Goal: Information Seeking & Learning: Learn about a topic

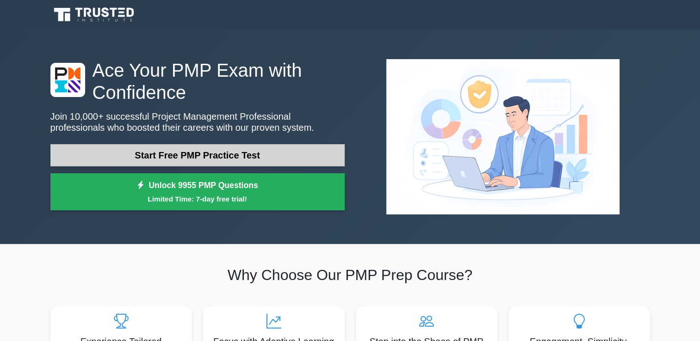
drag, startPoint x: 0, startPoint y: 0, endPoint x: 215, endPoint y: 154, distance: 264.3
click at [215, 154] on link "Start Free PMP Practice Test" at bounding box center [197, 155] width 294 height 22
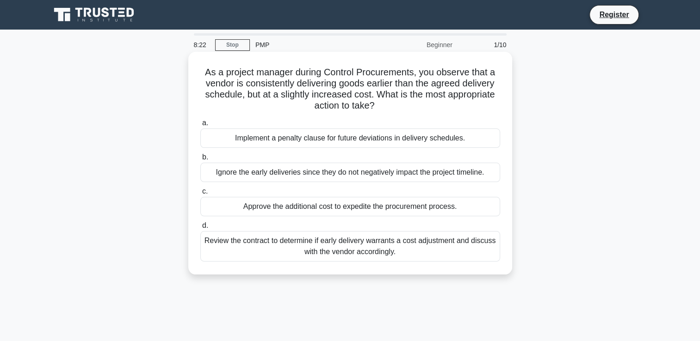
click at [416, 256] on div "Review the contract to determine if early delivery warrants a cost adjustment a…" at bounding box center [350, 246] width 300 height 31
click at [200, 229] on input "d. Review the contract to determine if early delivery warrants a cost adjustmen…" at bounding box center [200, 226] width 0 height 6
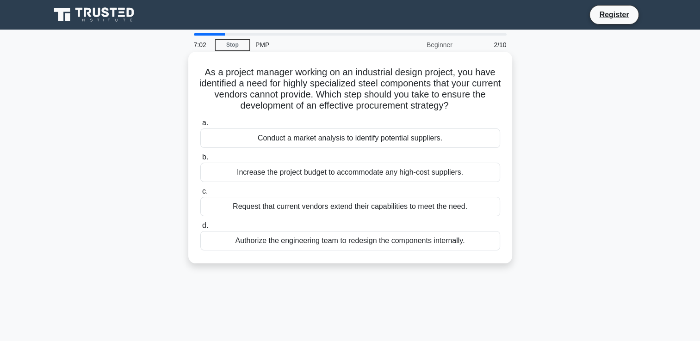
click at [419, 140] on div "Conduct a market analysis to identify potential suppliers." at bounding box center [350, 138] width 300 height 19
click at [200, 126] on input "a. Conduct a market analysis to identify potential suppliers." at bounding box center [200, 123] width 0 height 6
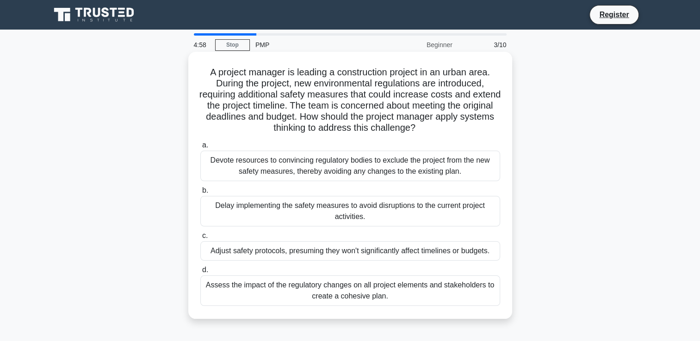
click at [391, 291] on div "Assess the impact of the regulatory changes on all project elements and stakeho…" at bounding box center [350, 291] width 300 height 31
click at [200, 273] on input "d. Assess the impact of the regulatory changes on all project elements and stak…" at bounding box center [200, 270] width 0 height 6
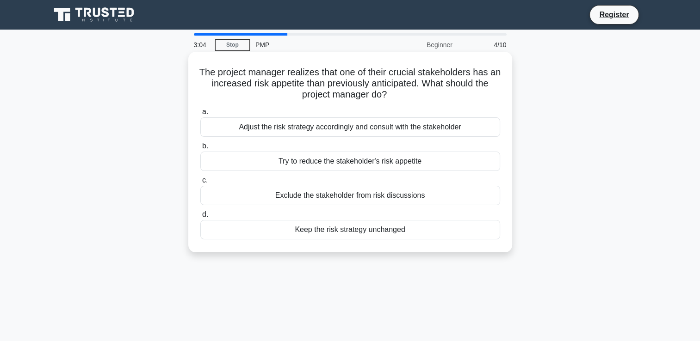
click at [424, 130] on div "Adjust the risk strategy accordingly and consult with the stakeholder" at bounding box center [350, 126] width 300 height 19
click at [200, 115] on input "a. Adjust the risk strategy accordingly and consult with the stakeholder" at bounding box center [200, 112] width 0 height 6
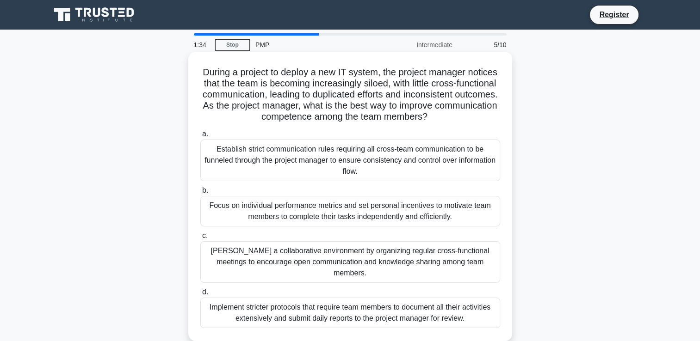
click at [390, 164] on div "Establish strict communication rules requiring all cross-team communication to …" at bounding box center [350, 161] width 300 height 42
click at [200, 137] on input "a. Establish strict communication rules requiring all cross-team communication …" at bounding box center [200, 134] width 0 height 6
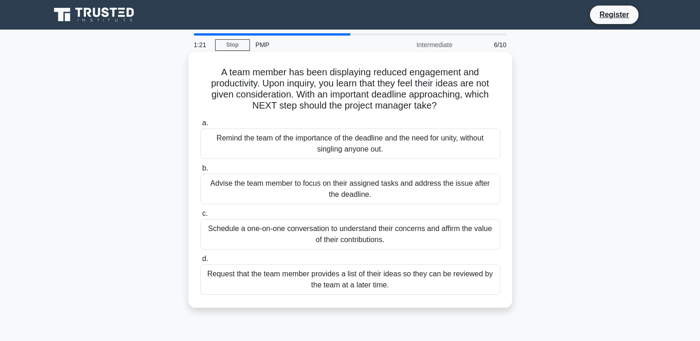
click at [379, 141] on div "Remind the team of the importance of the deadline and the need for unity, witho…" at bounding box center [350, 144] width 300 height 31
click at [200, 126] on input "a. Remind the team of the importance of the deadline and the need for unity, wi…" at bounding box center [200, 123] width 0 height 6
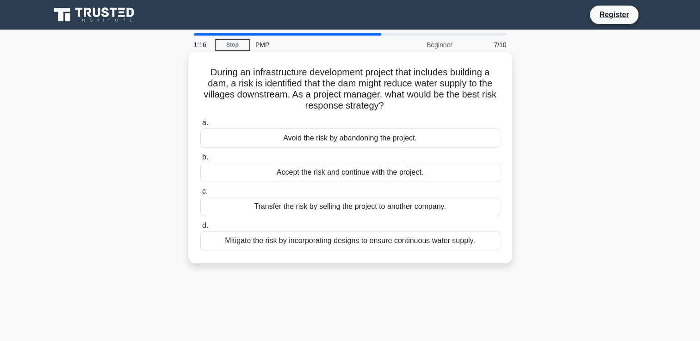
click at [378, 136] on div "Avoid the risk by abandoning the project." at bounding box center [350, 138] width 300 height 19
click at [200, 126] on input "a. Avoid the risk by abandoning the project." at bounding box center [200, 123] width 0 height 6
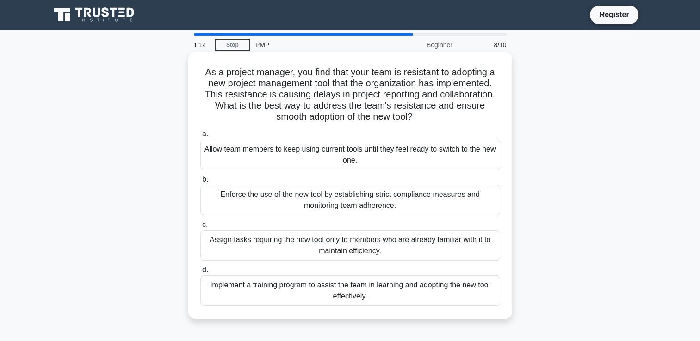
click at [382, 148] on div "Allow team members to keep using current tools until they feel ready to switch …" at bounding box center [350, 155] width 300 height 31
click at [200, 137] on input "a. Allow team members to keep using current tools until they feel ready to swit…" at bounding box center [200, 134] width 0 height 6
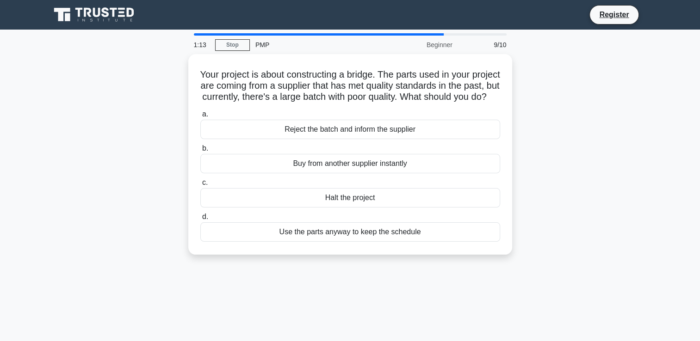
click at [382, 139] on div "Reject the batch and inform the supplier" at bounding box center [350, 129] width 300 height 19
click at [200, 117] on input "a. Reject the batch and inform the supplier" at bounding box center [200, 114] width 0 height 6
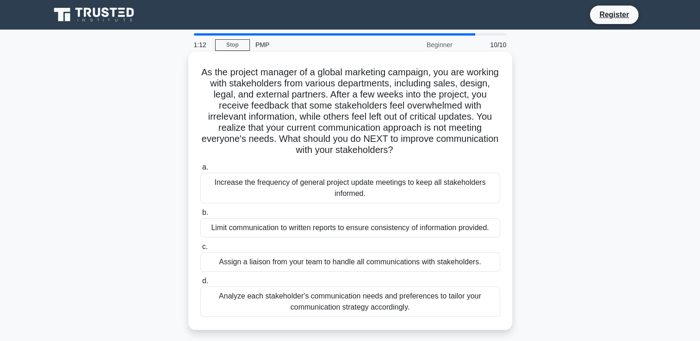
click at [381, 193] on div "Increase the frequency of general project update meetings to keep all stakehold…" at bounding box center [350, 188] width 300 height 31
click at [200, 171] on input "a. Increase the frequency of general project update meetings to keep all stakeh…" at bounding box center [200, 168] width 0 height 6
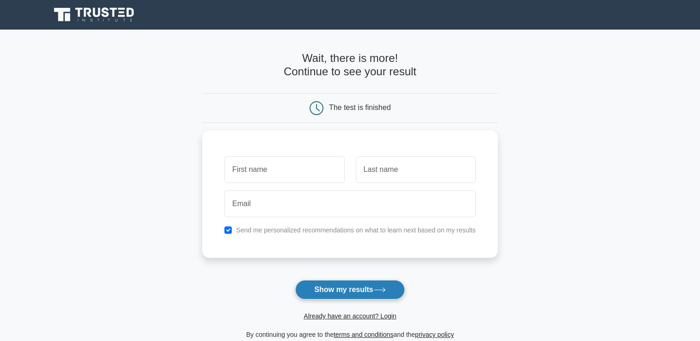
click at [363, 296] on button "Show my results" at bounding box center [349, 289] width 109 height 19
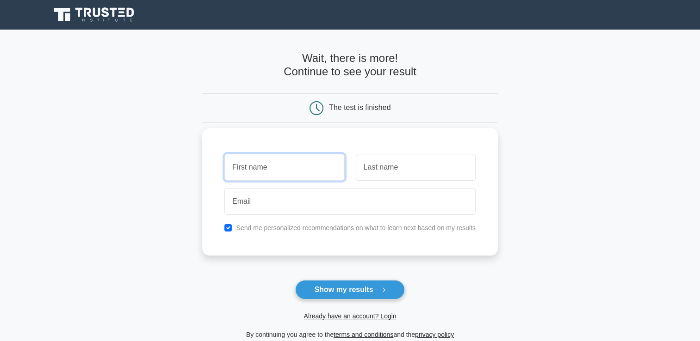
click at [252, 167] on input "text" at bounding box center [284, 167] width 120 height 27
click at [240, 167] on input "text" at bounding box center [284, 167] width 120 height 27
type input "tugs"
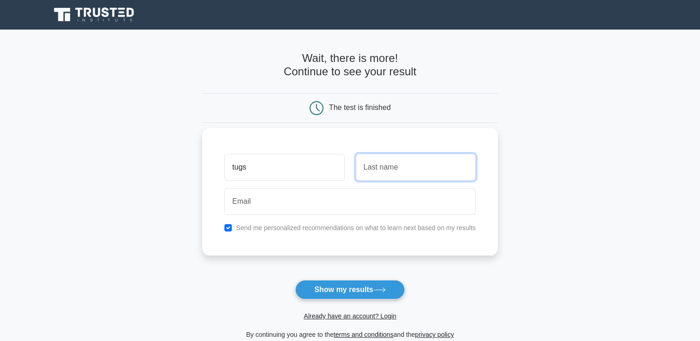
click at [398, 173] on input "text" at bounding box center [416, 167] width 120 height 27
type input "bayar"
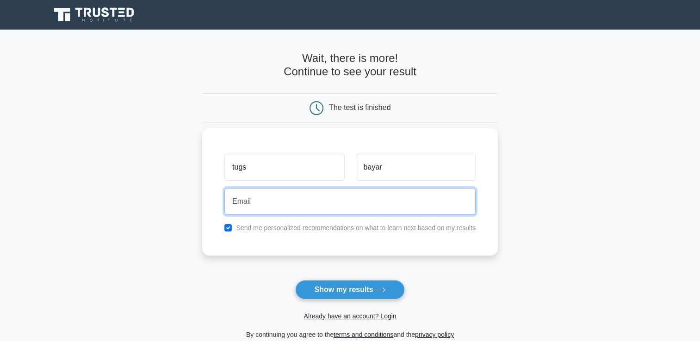
click at [372, 210] on input "email" at bounding box center [349, 201] width 251 height 27
type input "tuu0905@gmail.com"
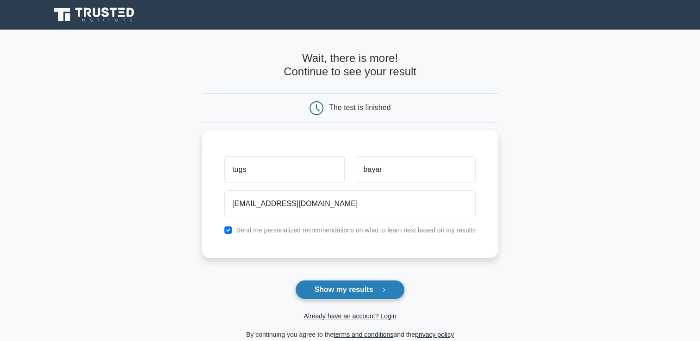
click at [364, 293] on button "Show my results" at bounding box center [349, 289] width 109 height 19
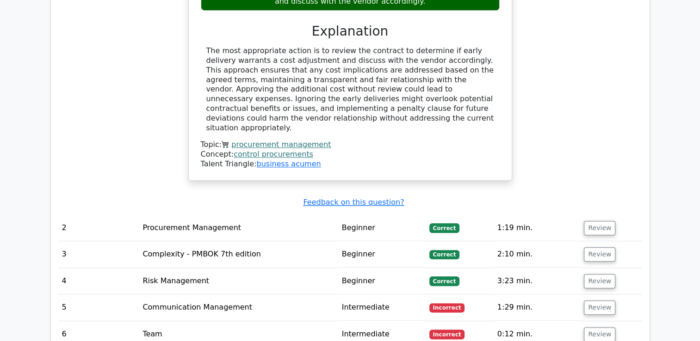
scroll to position [1017, 0]
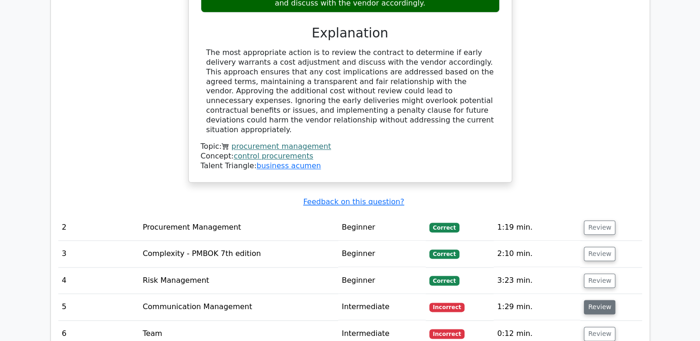
click at [586, 300] on button "Review" at bounding box center [599, 307] width 31 height 14
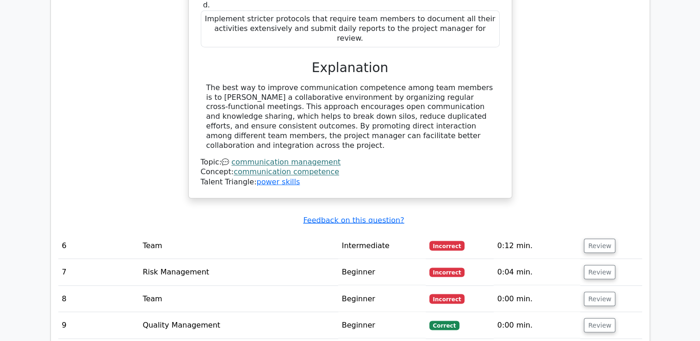
scroll to position [1618, 0]
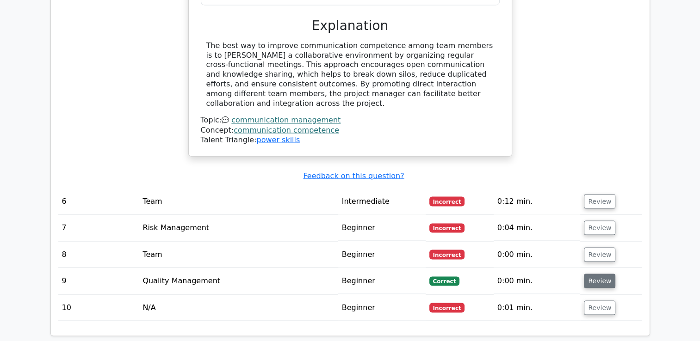
click at [595, 274] on button "Review" at bounding box center [599, 281] width 31 height 14
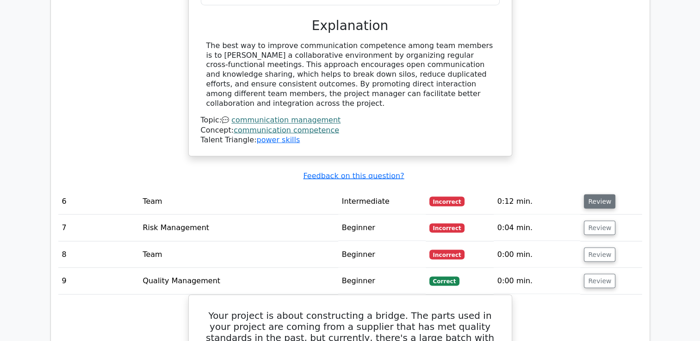
click at [596, 194] on button "Review" at bounding box center [599, 201] width 31 height 14
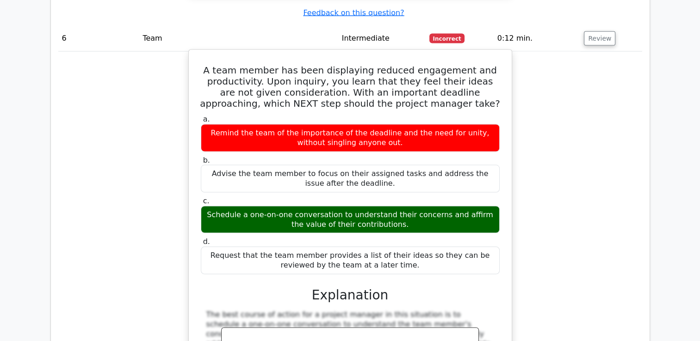
scroll to position [1896, 0]
